Goal: Task Accomplishment & Management: Manage account settings

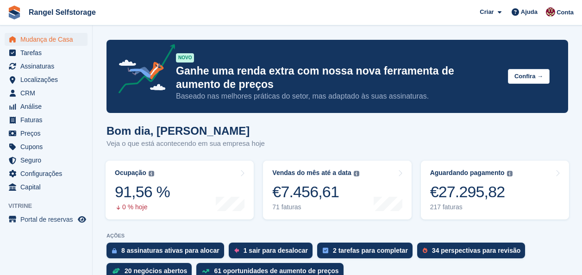
scroll to position [601, 0]
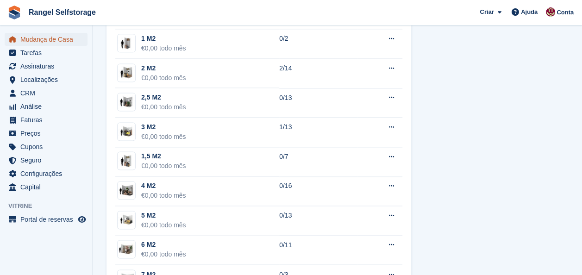
click at [49, 39] on span "Mudança de Casa" at bounding box center [48, 39] width 56 height 13
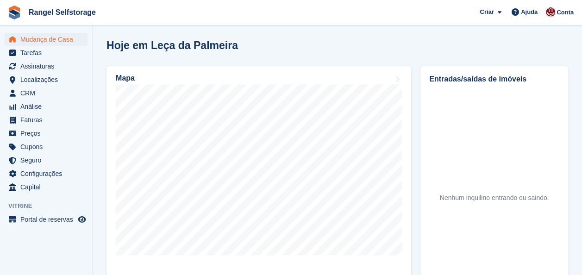
scroll to position [343, 0]
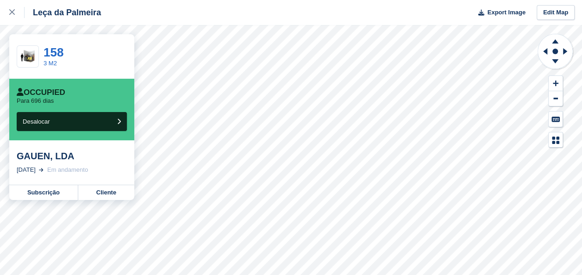
click at [101, 176] on div "GAUEN, LDA 30 Sep, 2023 Em andamento" at bounding box center [71, 162] width 125 height 44
click at [110, 196] on link "Cliente" at bounding box center [106, 192] width 56 height 15
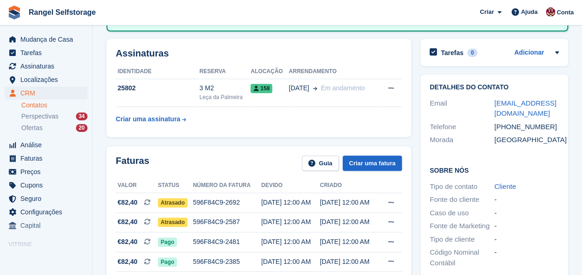
scroll to position [139, 0]
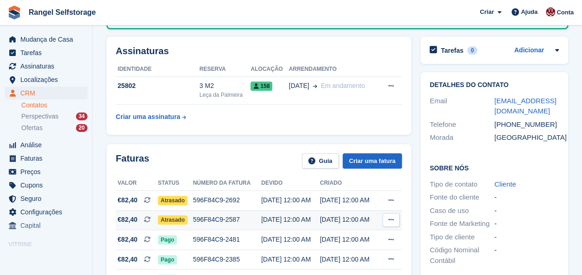
click at [175, 216] on span "Atrasado" at bounding box center [173, 219] width 30 height 9
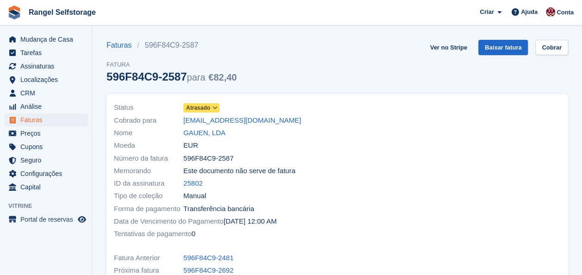
click at [215, 109] on icon at bounding box center [214, 108] width 5 height 6
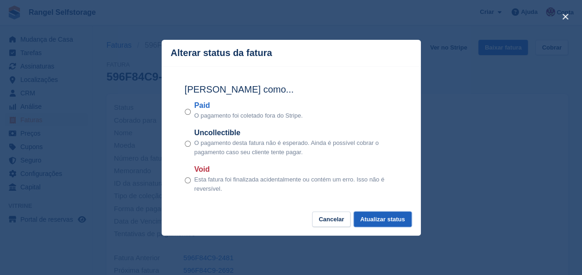
click at [382, 217] on button "Atualizar status" at bounding box center [382, 218] width 58 height 15
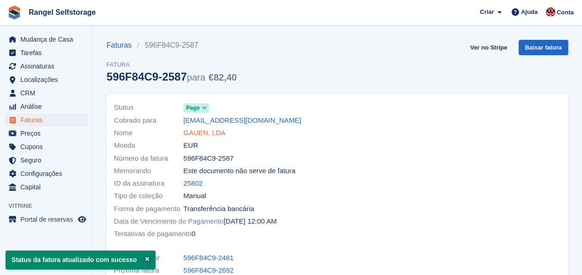
click at [193, 131] on link "GAUEN, LDA" at bounding box center [204, 133] width 42 height 11
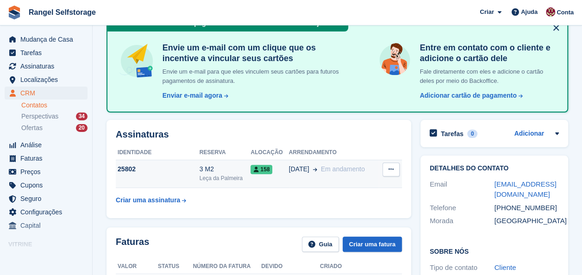
scroll to position [139, 0]
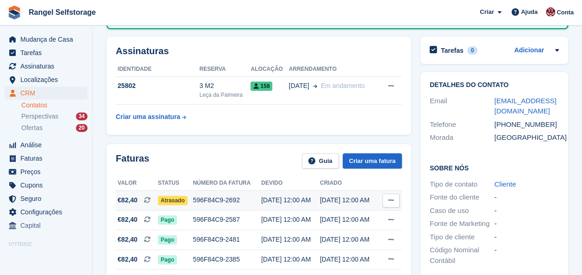
click at [174, 200] on span "Atrasado" at bounding box center [173, 200] width 30 height 9
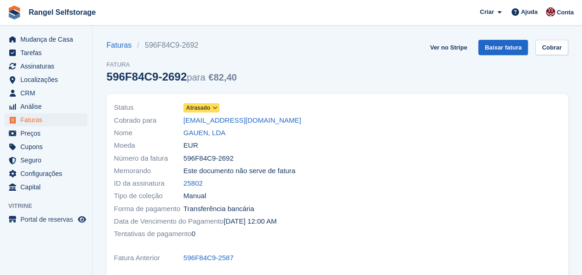
click at [209, 107] on span "Atrasado" at bounding box center [198, 108] width 24 height 8
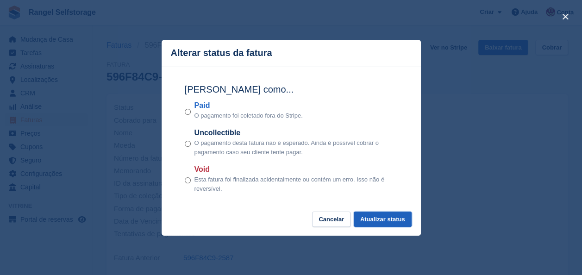
click at [377, 220] on button "Atualizar status" at bounding box center [382, 218] width 58 height 15
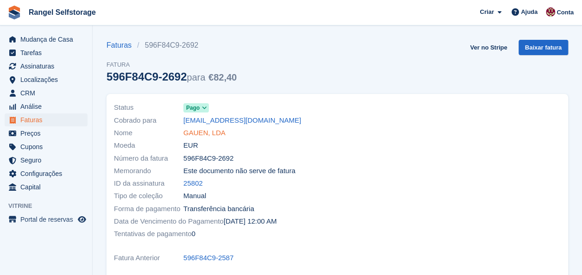
click at [192, 130] on link "GAUEN, LDA" at bounding box center [204, 133] width 42 height 11
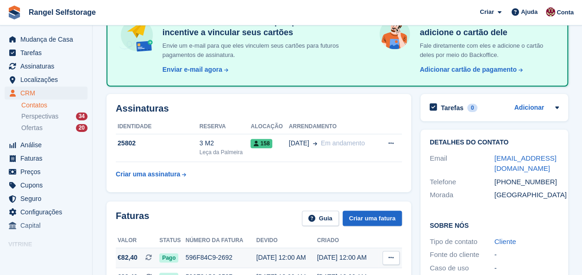
scroll to position [139, 0]
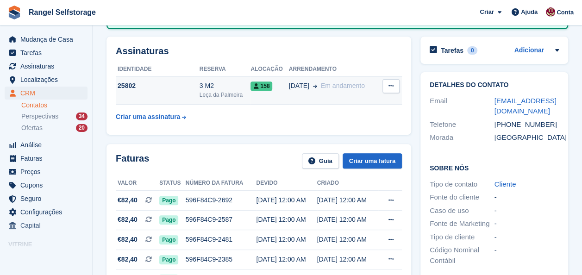
click at [290, 89] on span "30 Sep" at bounding box center [299, 86] width 20 height 10
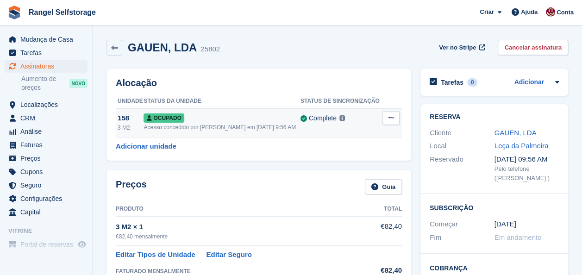
click at [388, 115] on button at bounding box center [390, 118] width 17 height 14
click at [341, 165] on p "Desalocar" at bounding box center [355, 168] width 80 height 12
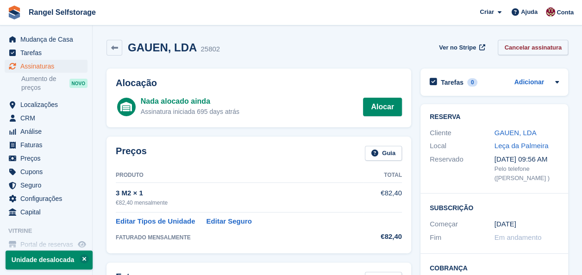
click at [530, 46] on link "Cancelar assinatura" at bounding box center [532, 47] width 70 height 15
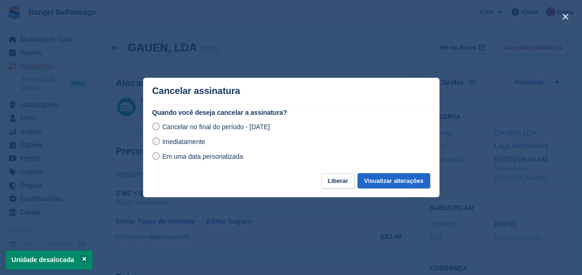
click at [162, 142] on span "Imediatamente" at bounding box center [183, 141] width 43 height 7
click at [385, 181] on button "Visualizar alterações" at bounding box center [393, 180] width 72 height 15
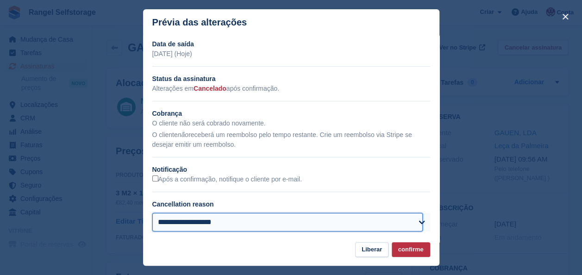
click at [293, 223] on select "**********" at bounding box center [287, 222] width 271 height 19
select select "**********"
click at [152, 214] on select "**********" at bounding box center [287, 222] width 271 height 19
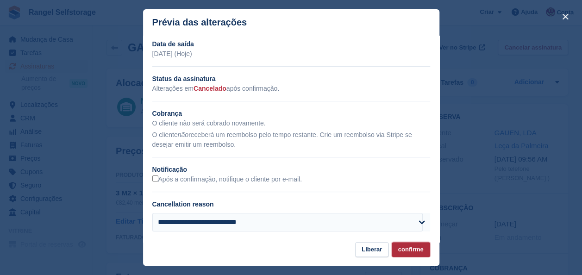
click at [412, 245] on button "confirme" at bounding box center [410, 249] width 38 height 15
